Goal: Task Accomplishment & Management: Complete application form

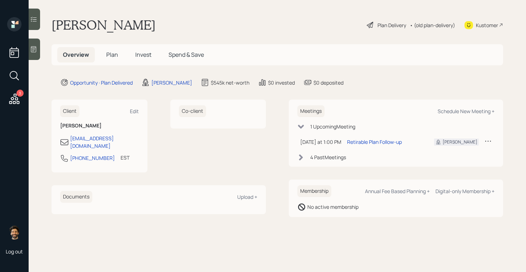
click at [110, 55] on span "Plan" at bounding box center [112, 55] width 12 height 8
